Goal: Information Seeking & Learning: Learn about a topic

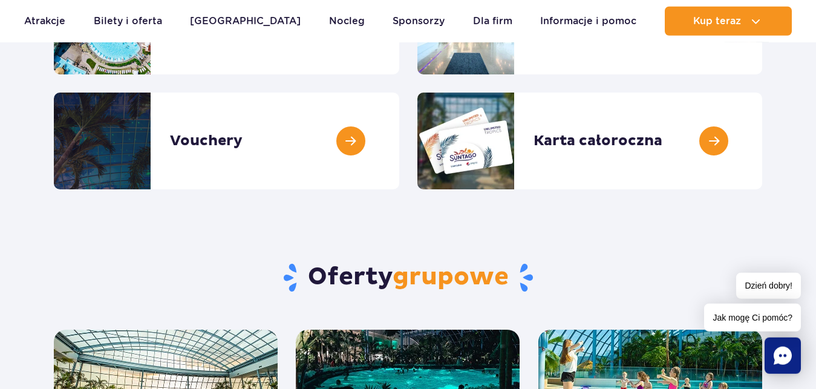
scroll to position [234, 0]
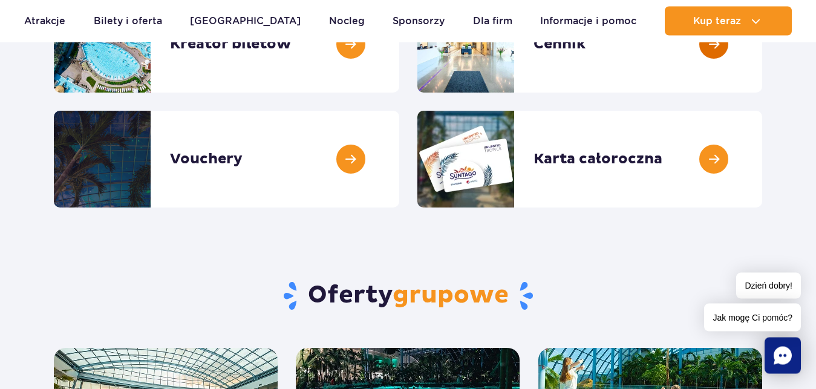
click at [762, 52] on link at bounding box center [762, 44] width 0 height 97
click at [762, 146] on link at bounding box center [762, 159] width 0 height 97
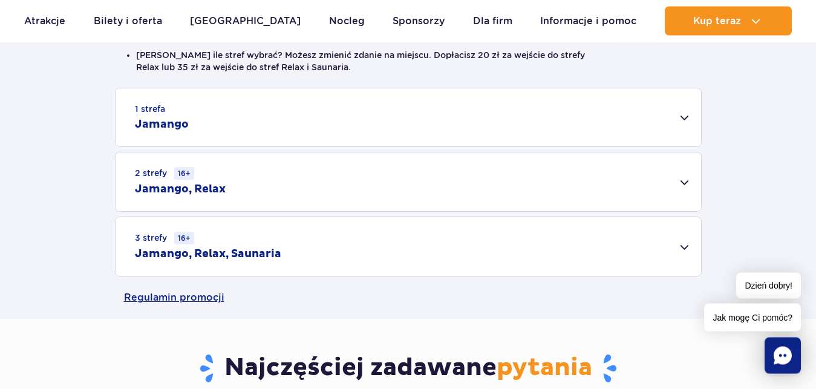
scroll to position [414, 0]
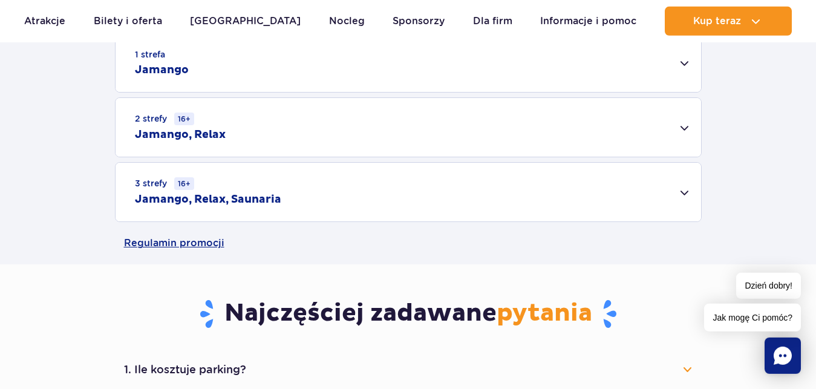
click at [680, 198] on div "3 strefy 16+ Jamango, Relax, Saunaria" at bounding box center [408, 192] width 585 height 59
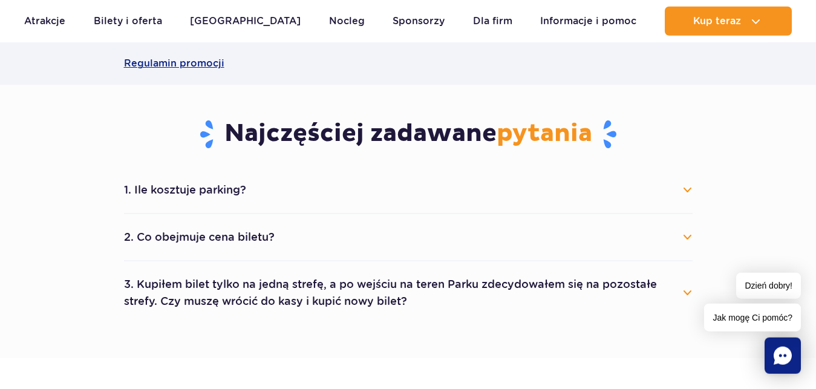
scroll to position [770, 0]
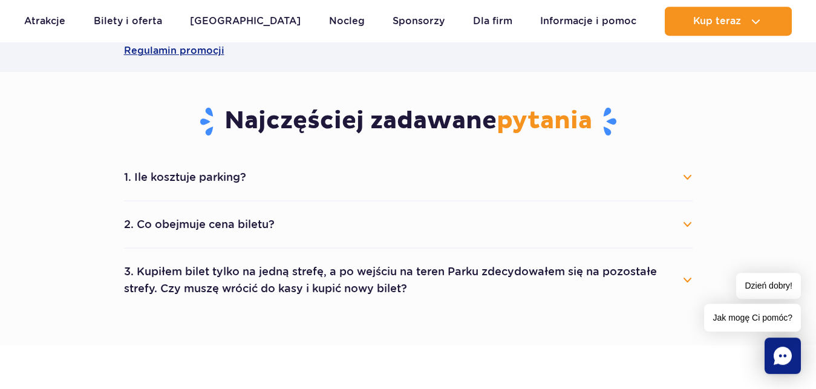
click at [690, 181] on button "1. Ile kosztuje parking?" at bounding box center [408, 177] width 568 height 27
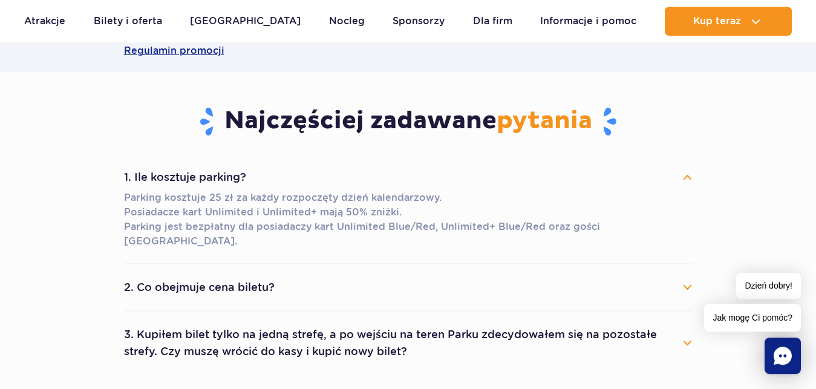
click at [814, 138] on section "Najczęściej zadawane pytania 1. Ile kosztuje parking? Parking kosztuje 25 zł za…" at bounding box center [408, 240] width 816 height 336
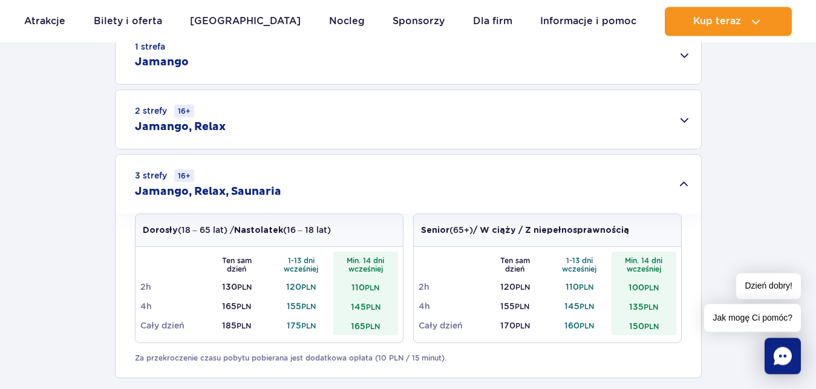
scroll to position [430, 0]
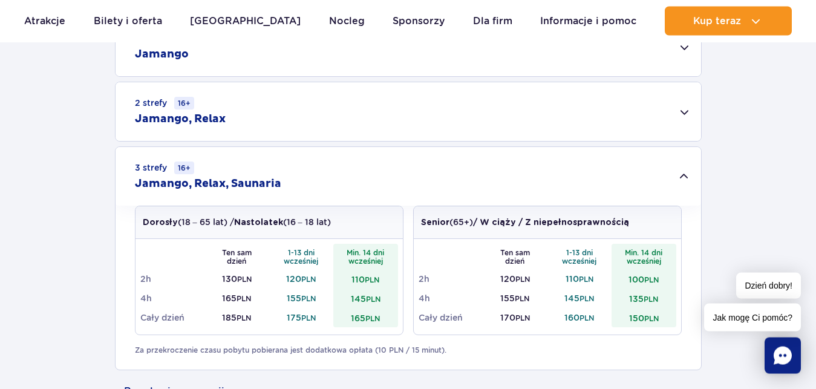
click at [630, 118] on div "2 strefy 16+ Jamango, Relax" at bounding box center [408, 111] width 585 height 59
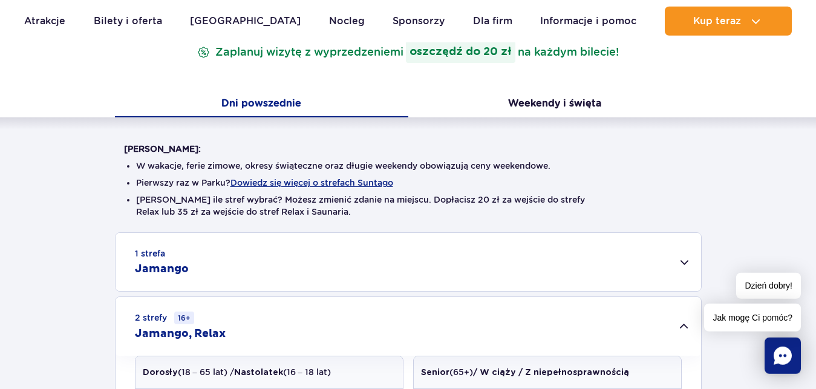
scroll to position [265, 0]
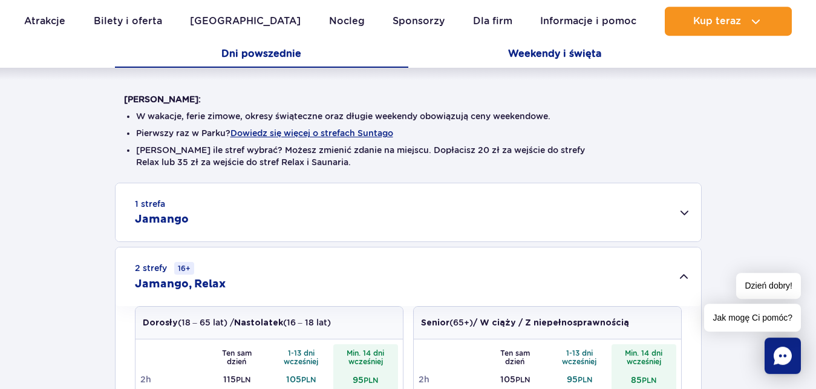
click at [577, 56] on button "Weekendy i święta" at bounding box center [554, 54] width 293 height 25
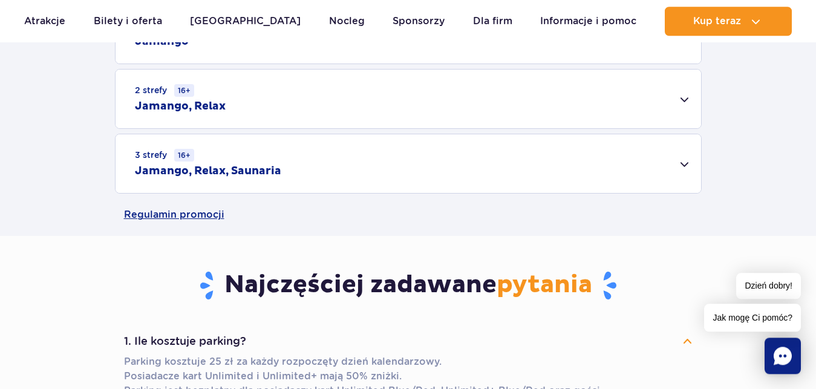
scroll to position [451, 0]
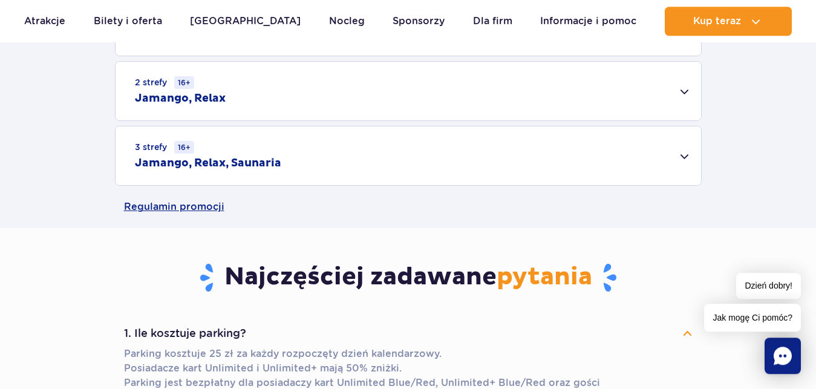
click at [685, 158] on div "3 strefy 16+ Jamango, Relax, Saunaria" at bounding box center [408, 155] width 585 height 59
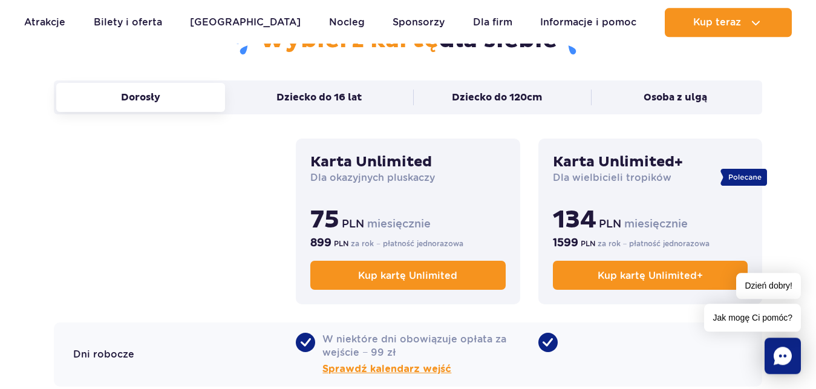
scroll to position [852, 0]
